Goal: Information Seeking & Learning: Learn about a topic

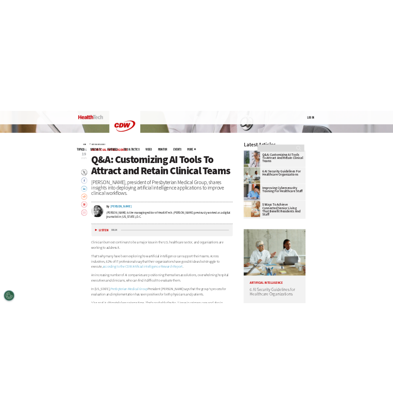
scroll to position [314, 0]
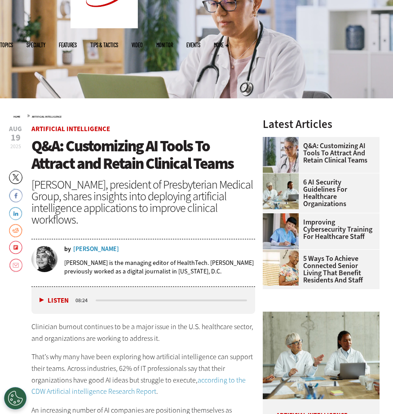
scroll to position [135, 0]
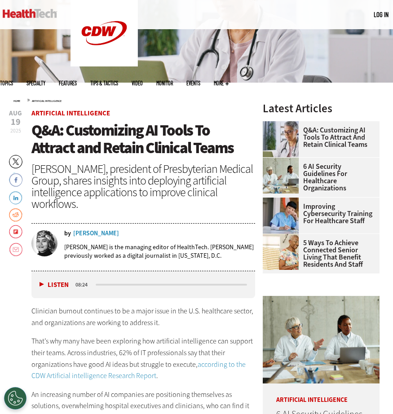
click at [96, 181] on div "[PERSON_NAME], president of Presbyterian Medical Group, shares insights into de…" at bounding box center [143, 186] width 224 height 47
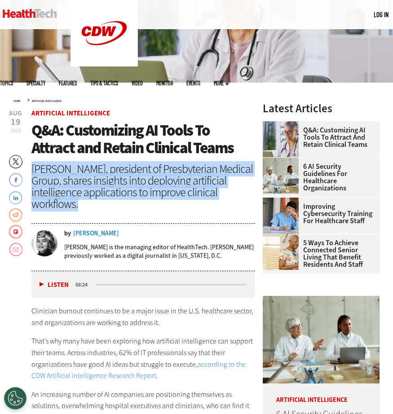
click at [96, 181] on div "[PERSON_NAME], president of Presbyterian Medical Group, shares insights into de…" at bounding box center [143, 186] width 224 height 47
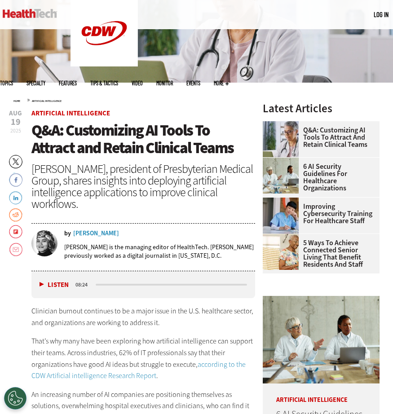
click at [233, 131] on h1 "Q&A: Customizing AI Tools To Attract and Retain Clinical Teams" at bounding box center [143, 139] width 224 height 35
drag, startPoint x: 98, startPoint y: 207, endPoint x: 31, endPoint y: 125, distance: 106.0
click at [31, 125] on header "[DATE] Twitter Facebook LinkedIn Reddit Flipboard Email Artificial Intelligence…" at bounding box center [143, 190] width 224 height 161
copy header "Q&A: Customizing AI Tools To Attract and Retain Clinical Teams [PERSON_NAME], p…"
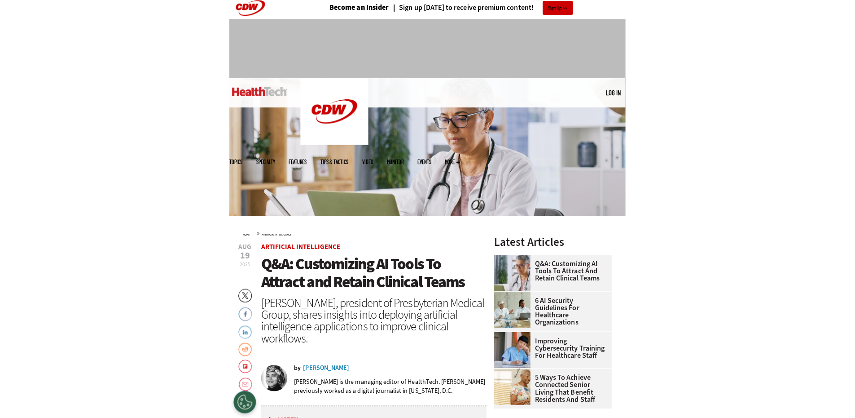
scroll to position [0, 0]
